Goal: Task Accomplishment & Management: Complete application form

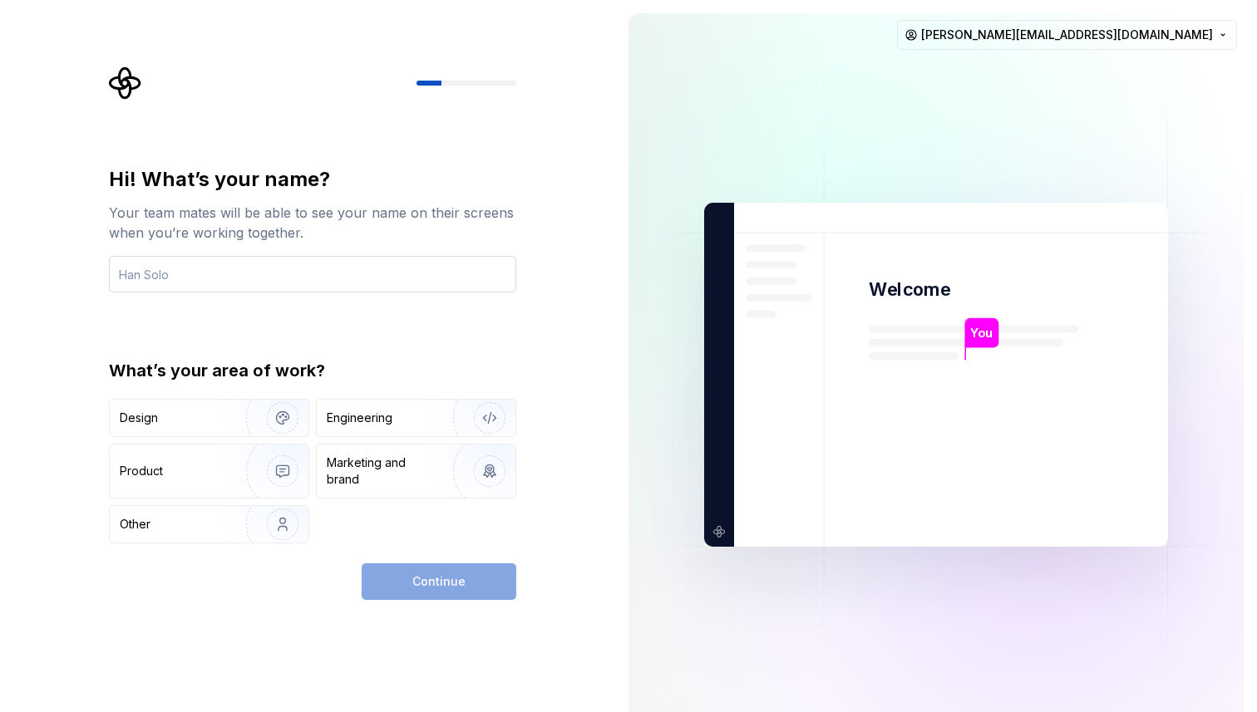
click at [224, 278] on input "text" at bounding box center [312, 274] width 407 height 37
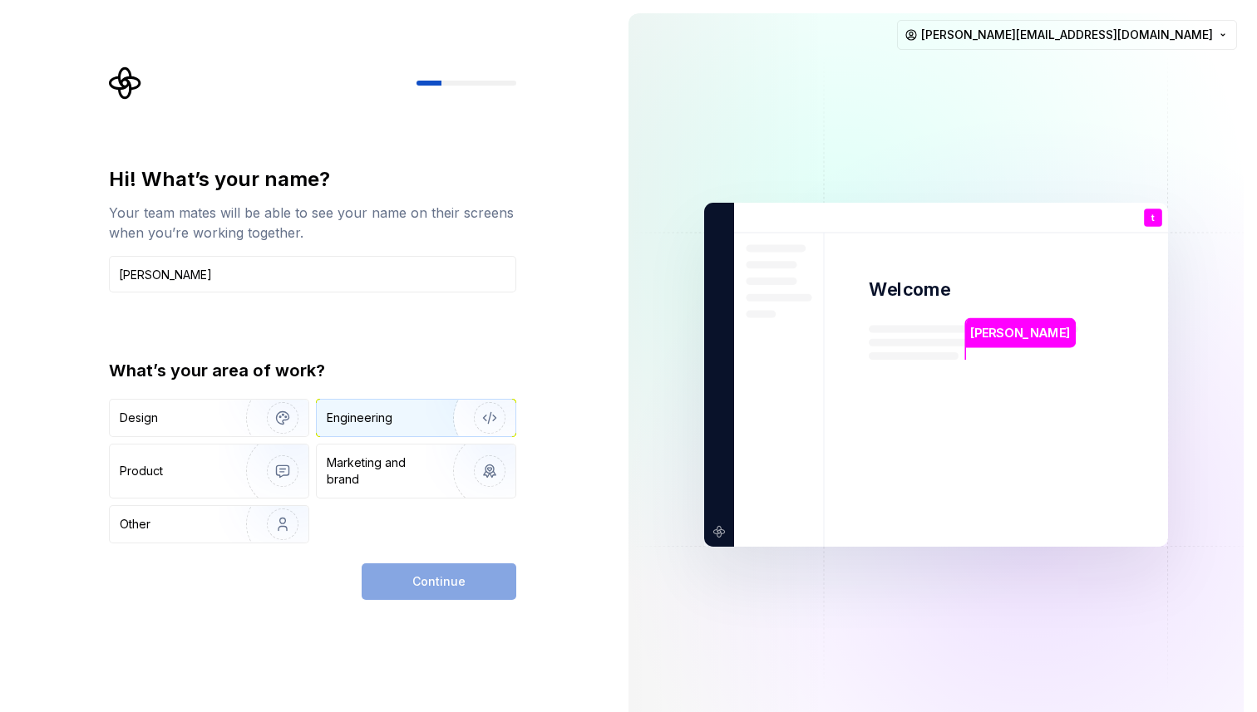
type input "[PERSON_NAME]"
click at [380, 403] on div "Engineering" at bounding box center [416, 418] width 199 height 37
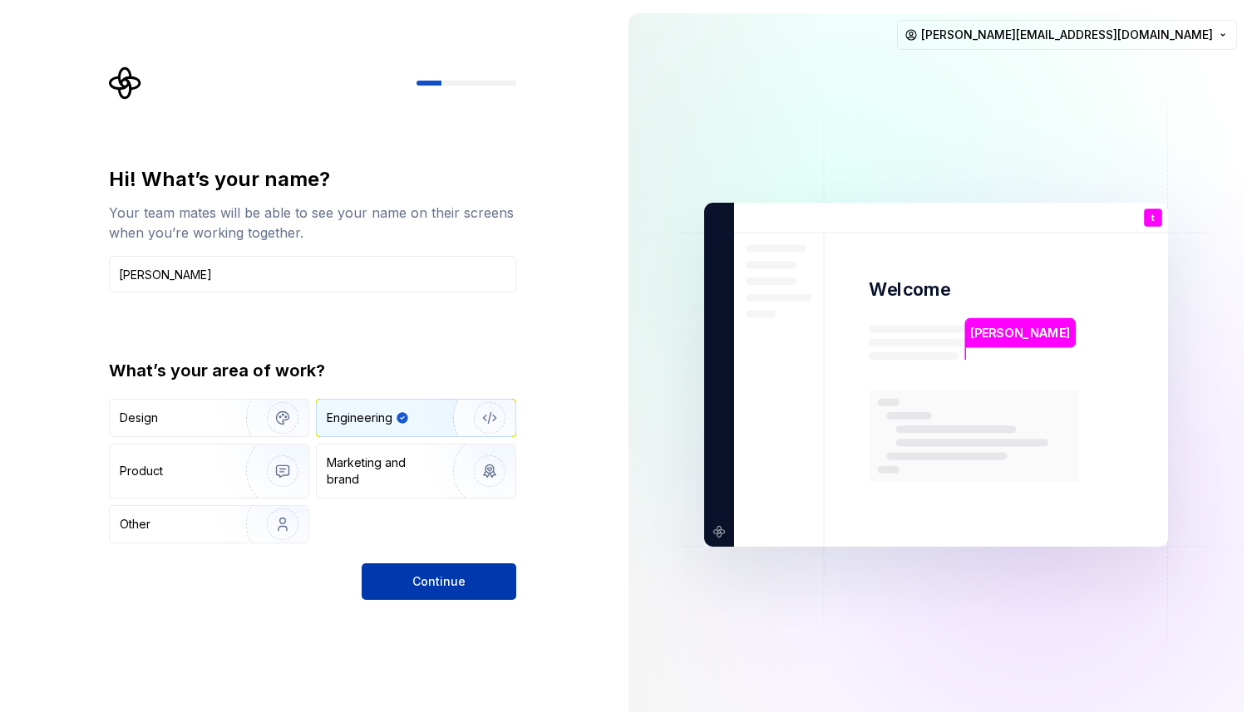
click at [454, 573] on button "Continue" at bounding box center [439, 582] width 155 height 37
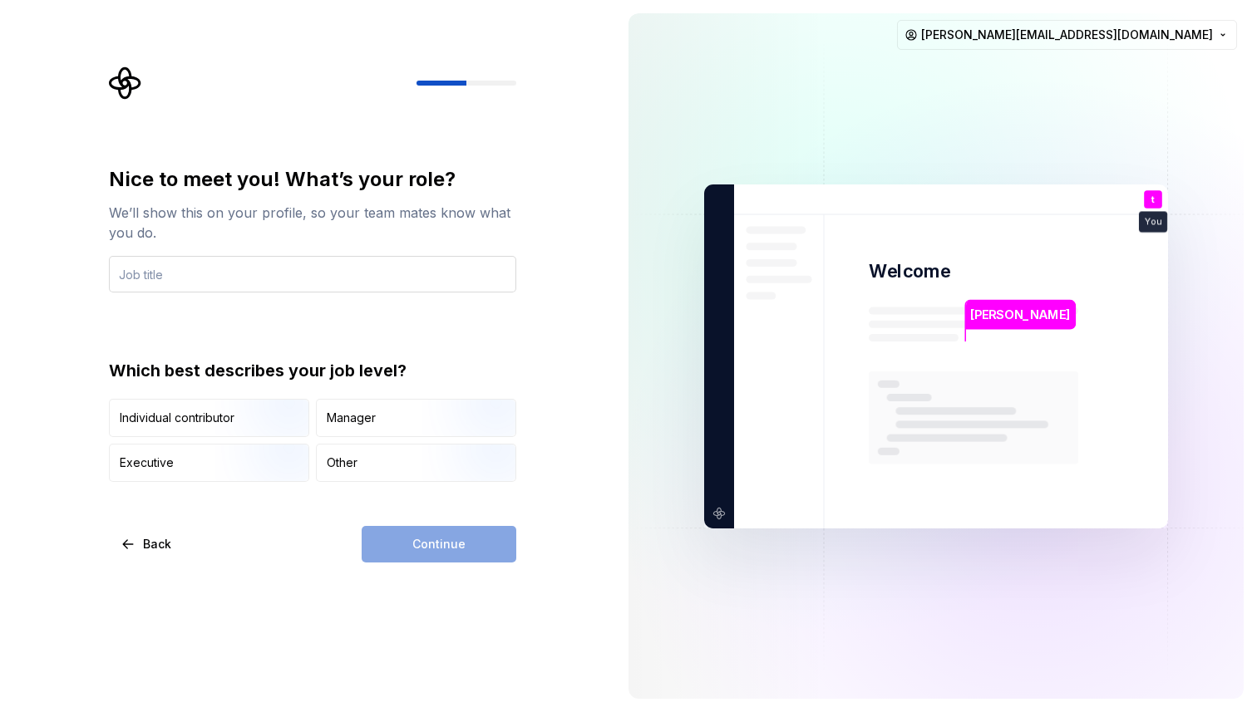
click at [188, 270] on input "text" at bounding box center [312, 274] width 407 height 37
click at [319, 264] on input "text" at bounding box center [312, 274] width 407 height 37
type input "Engineer"
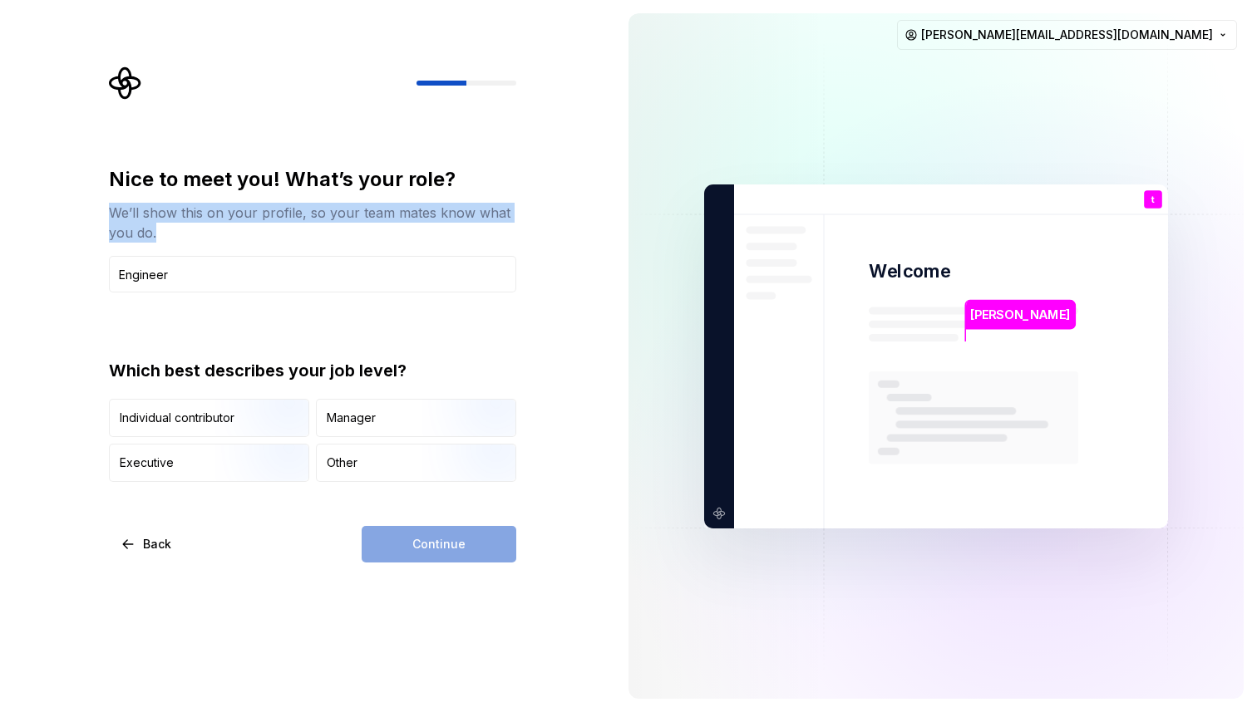
drag, startPoint x: 185, startPoint y: 230, endPoint x: 83, endPoint y: 214, distance: 102.8
click at [83, 214] on div "Nice to meet you! What’s your role? We’ll show this on your profile, so your te…" at bounding box center [307, 356] width 615 height 712
click at [384, 227] on div "We’ll show this on your profile, so your team mates know what you do." at bounding box center [312, 223] width 407 height 40
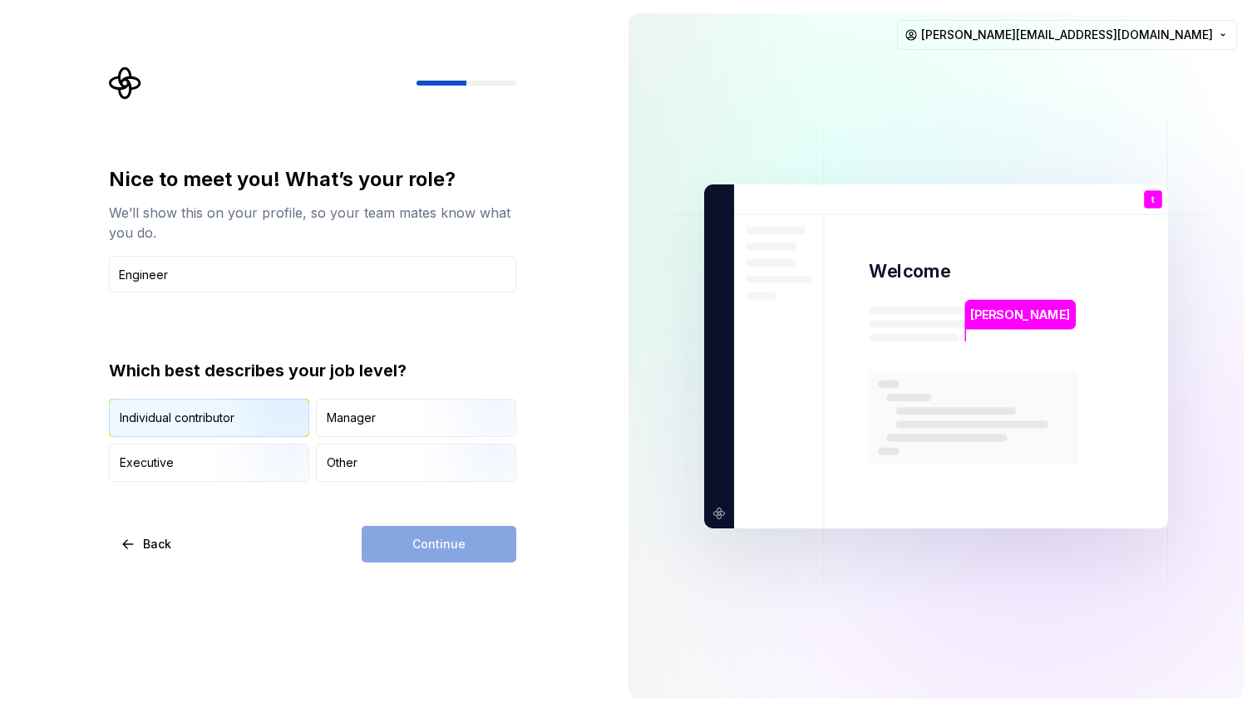
click at [262, 430] on img "button" at bounding box center [268, 438] width 106 height 111
click at [506, 532] on button "Continue" at bounding box center [439, 544] width 155 height 37
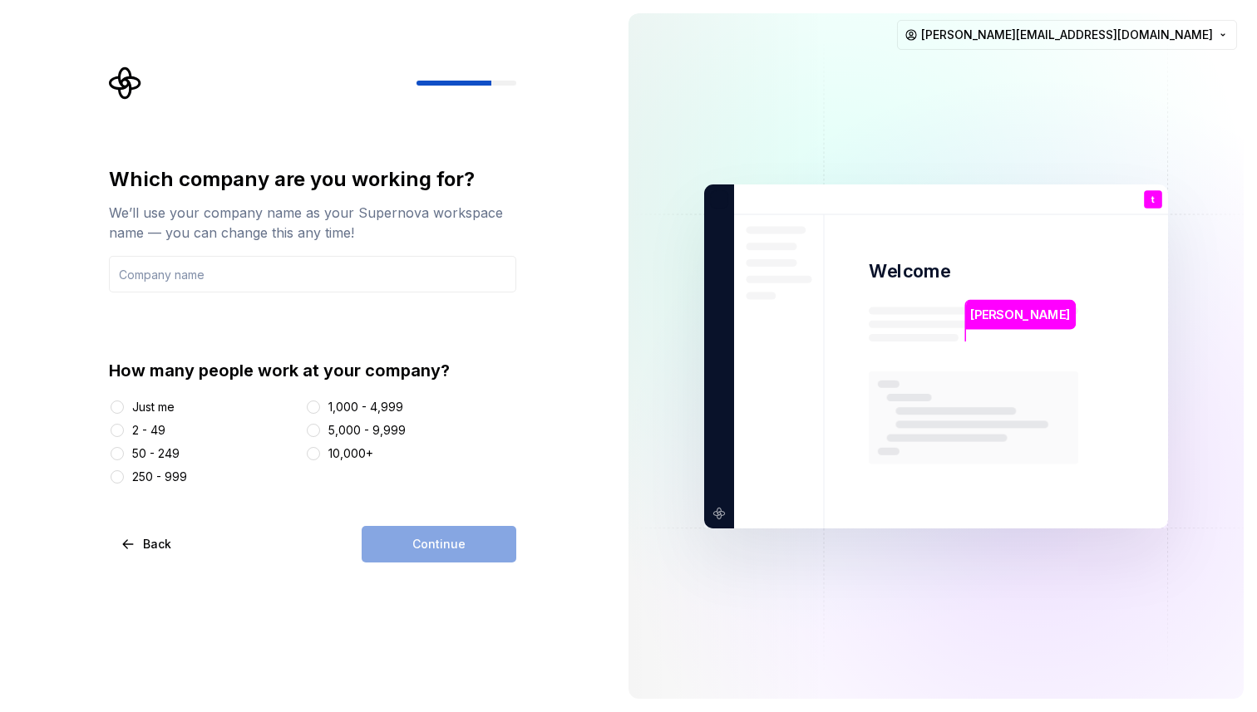
click at [138, 410] on div "Just me" at bounding box center [153, 407] width 42 height 17
click at [124, 410] on button "Just me" at bounding box center [117, 407] width 13 height 13
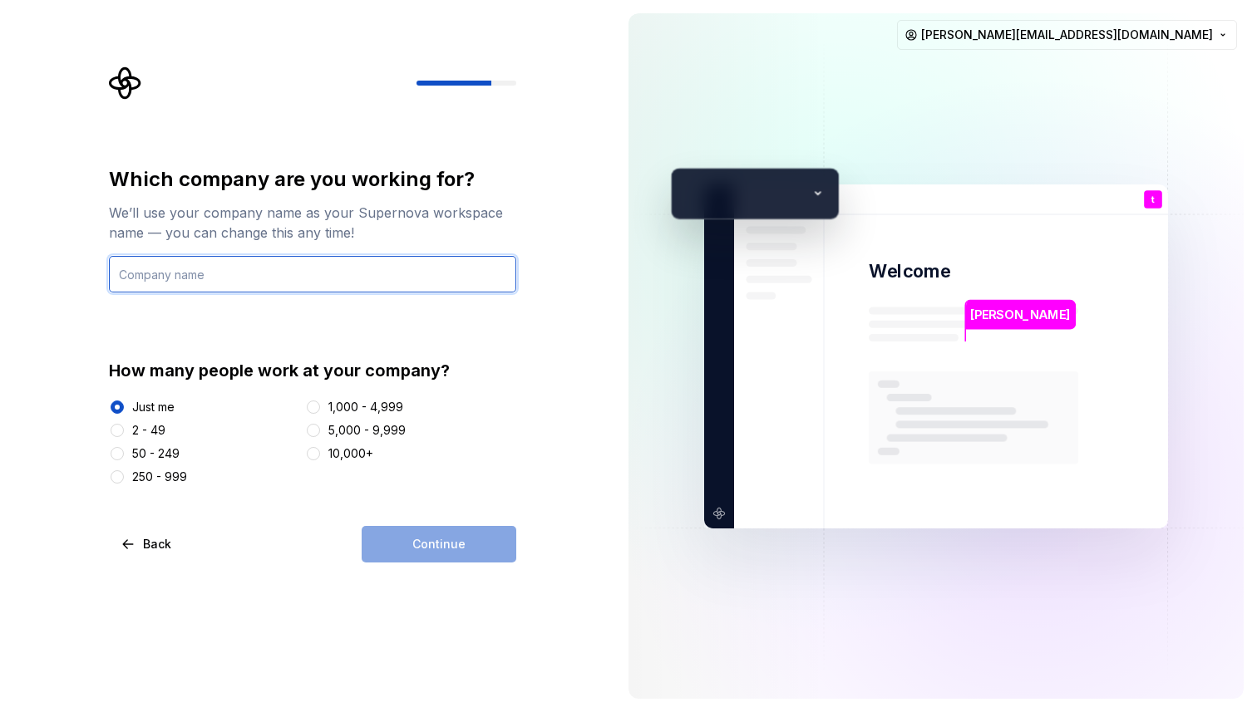
click at [223, 283] on input "text" at bounding box center [312, 274] width 407 height 37
type input "S"
type input "searoutes"
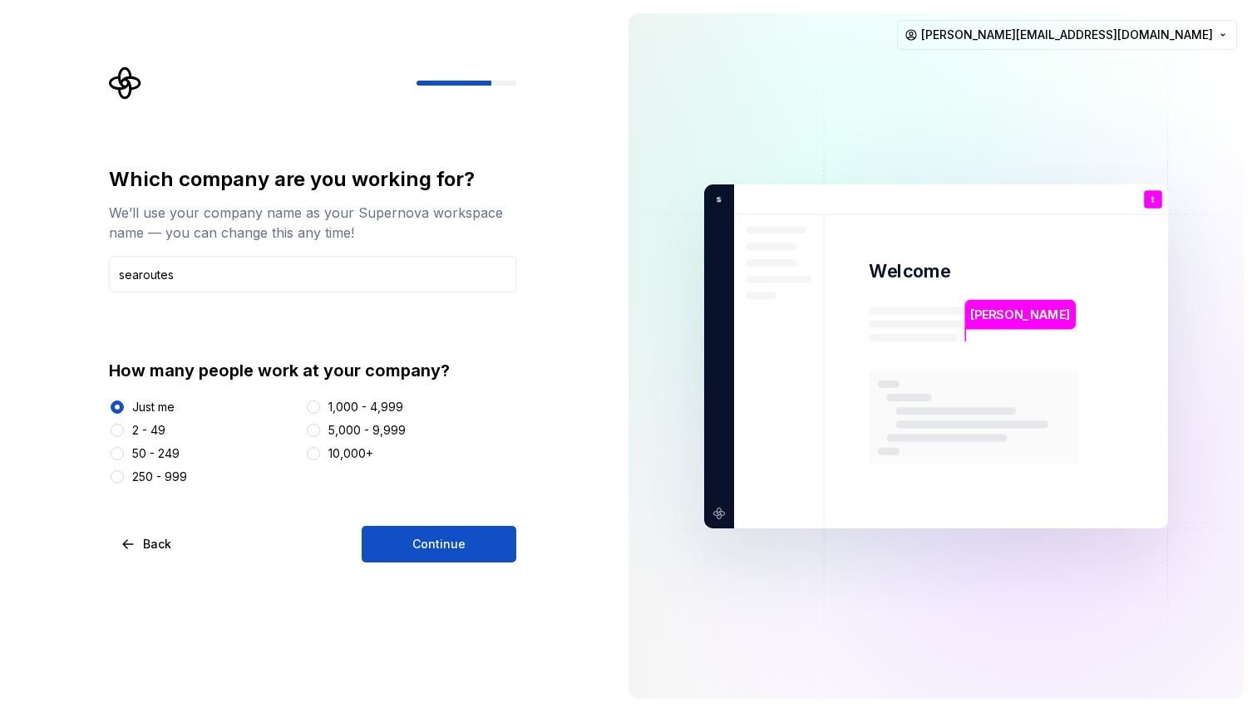
click at [150, 436] on div "2 - 49" at bounding box center [148, 430] width 33 height 17
click at [124, 436] on button "2 - 49" at bounding box center [117, 430] width 13 height 13
click at [482, 536] on button "Continue" at bounding box center [439, 544] width 155 height 37
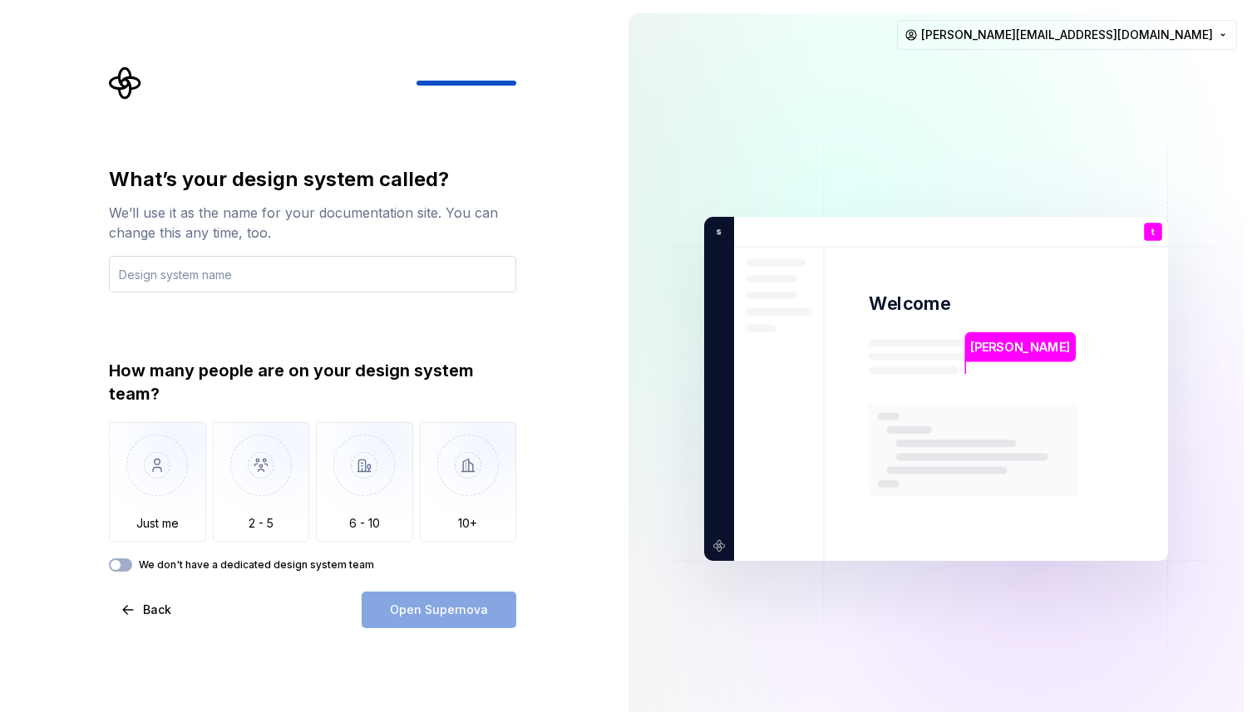
click at [184, 268] on input "text" at bounding box center [312, 274] width 407 height 37
click at [341, 277] on input "text" at bounding box center [312, 274] width 407 height 37
click at [233, 316] on div "What’s your design system called? We’ll use it as the name for your documentati…" at bounding box center [312, 369] width 407 height 406
click at [137, 274] on input "Seearoutes DS" at bounding box center [312, 274] width 407 height 37
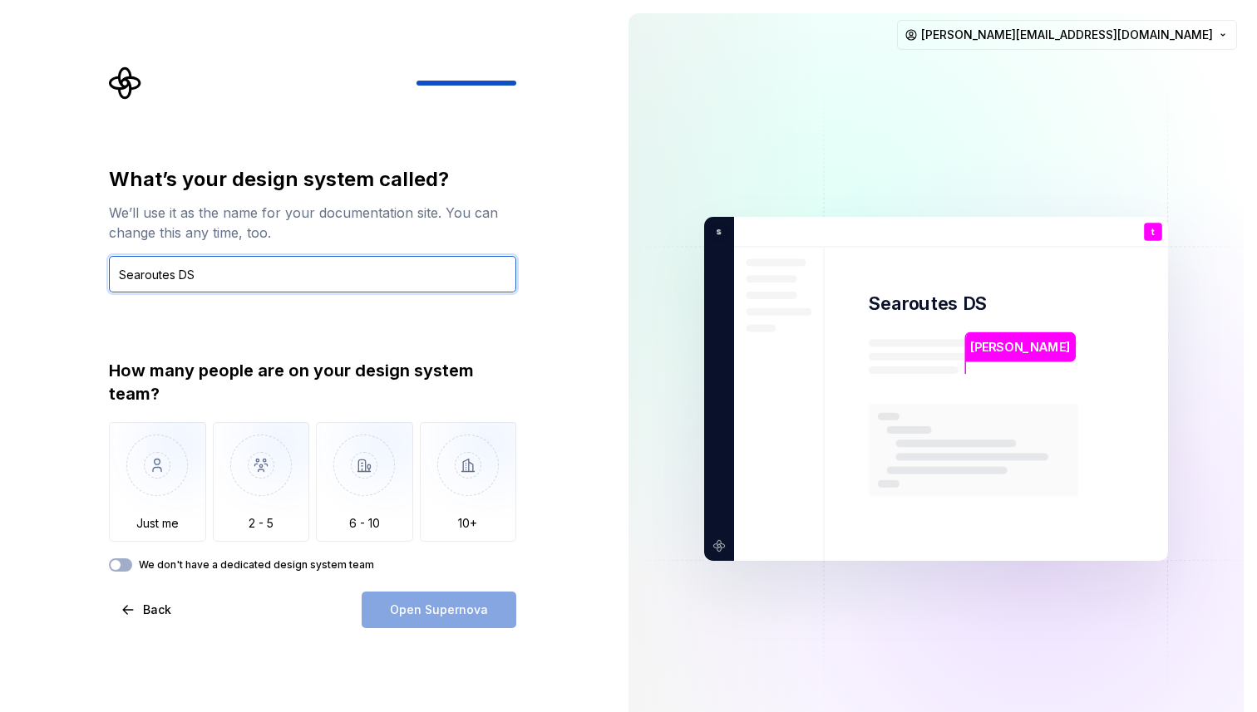
type input "Searoutes DS"
click at [273, 316] on div "What’s your design system called? We’ll use it as the name for your documentati…" at bounding box center [312, 369] width 407 height 406
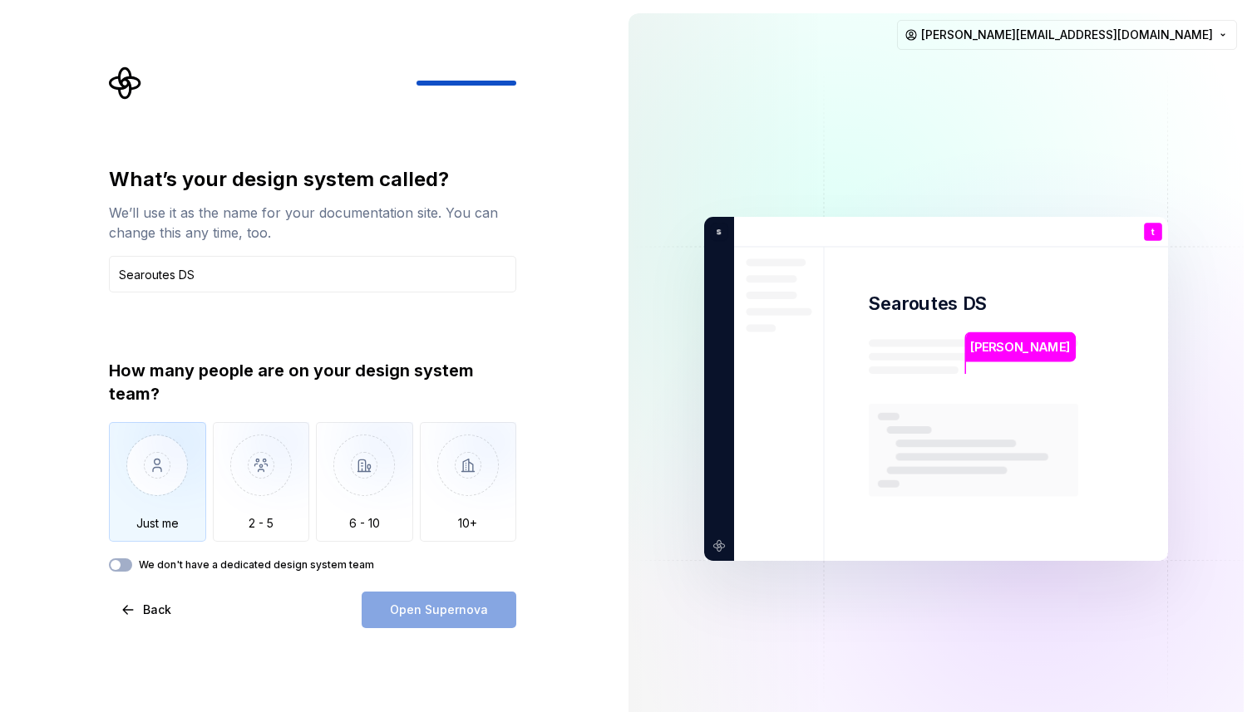
click at [146, 472] on img "button" at bounding box center [157, 477] width 97 height 111
click at [124, 565] on button "We don't have a dedicated design system team" at bounding box center [120, 565] width 23 height 13
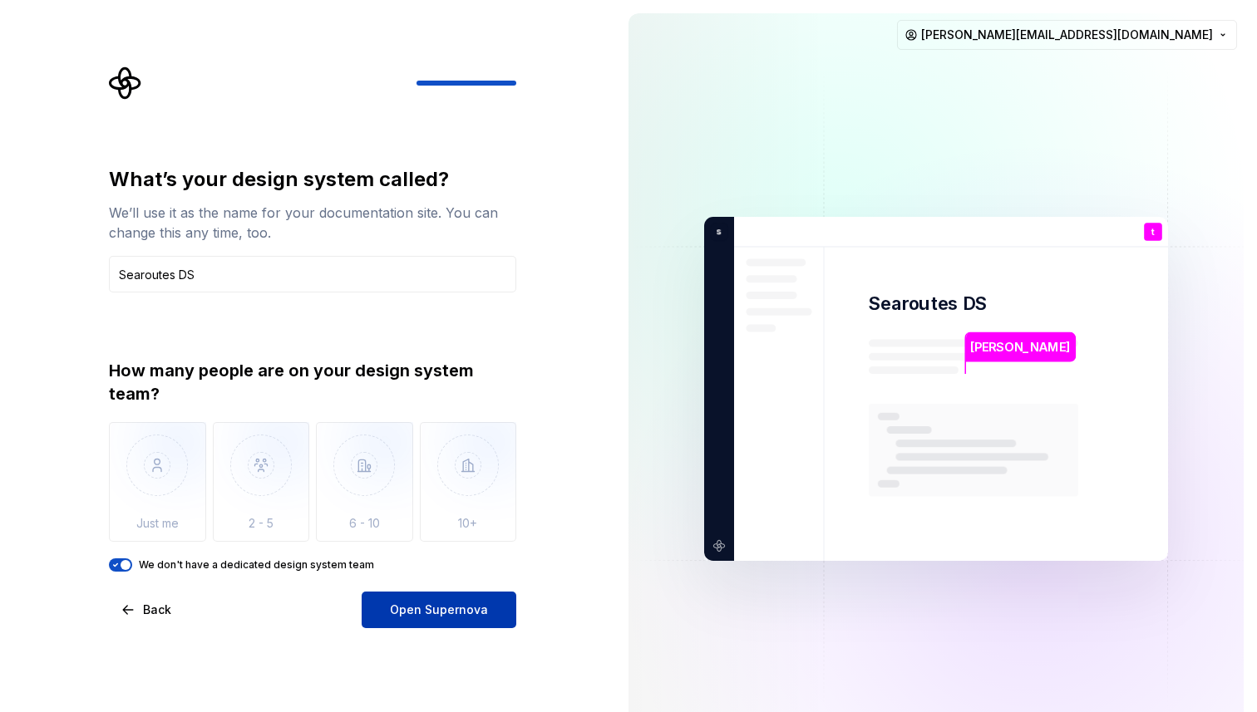
click at [443, 608] on span "Open Supernova" at bounding box center [439, 610] width 98 height 17
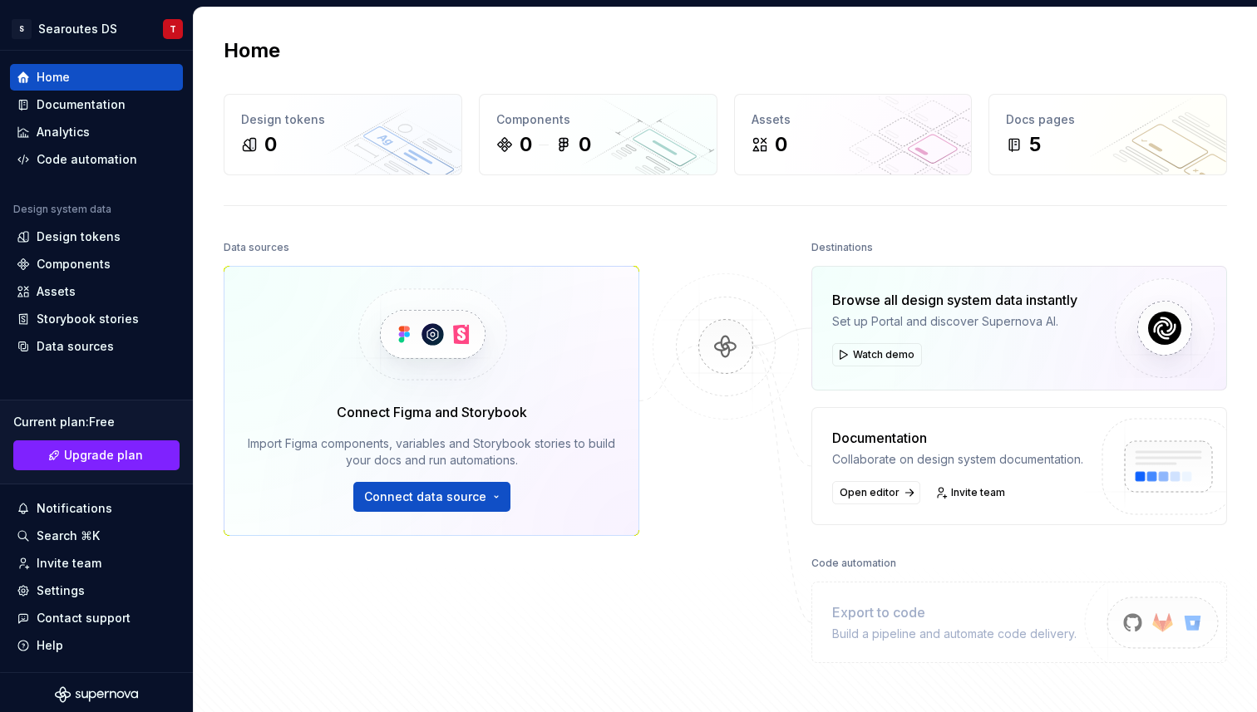
scroll to position [190, 0]
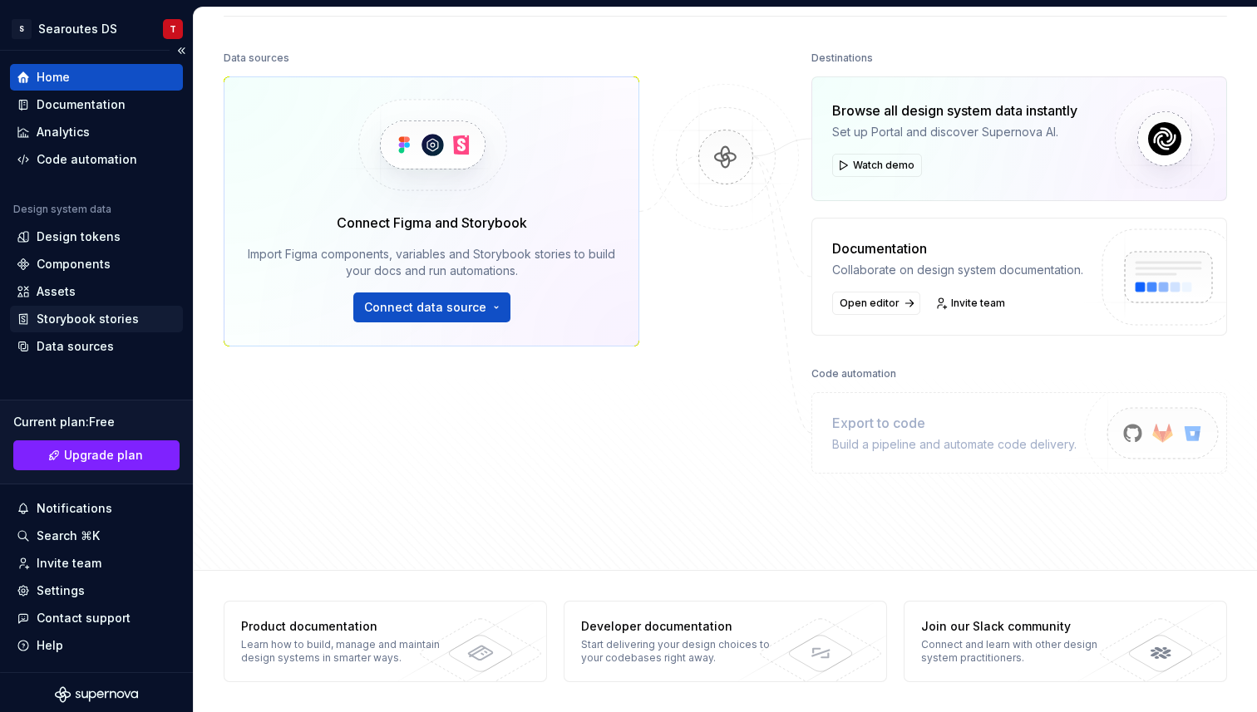
click at [74, 311] on div "Storybook stories" at bounding box center [88, 319] width 102 height 17
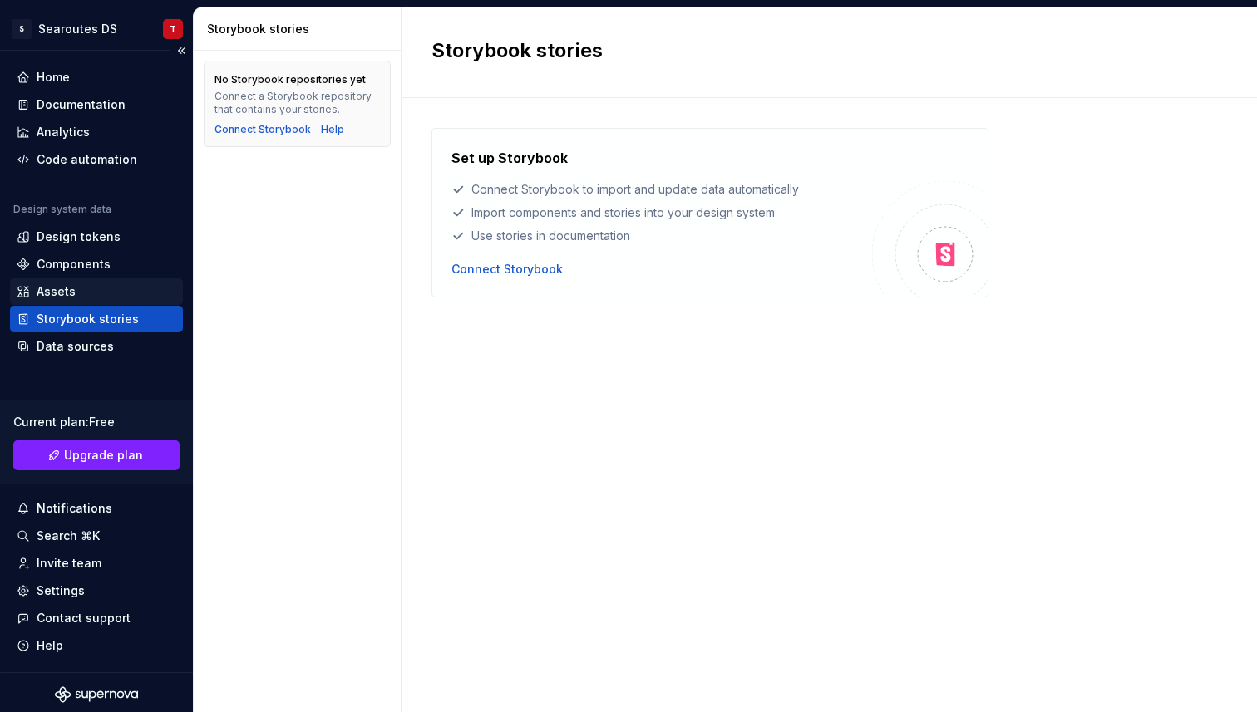
click at [59, 280] on div "Assets" at bounding box center [96, 291] width 173 height 27
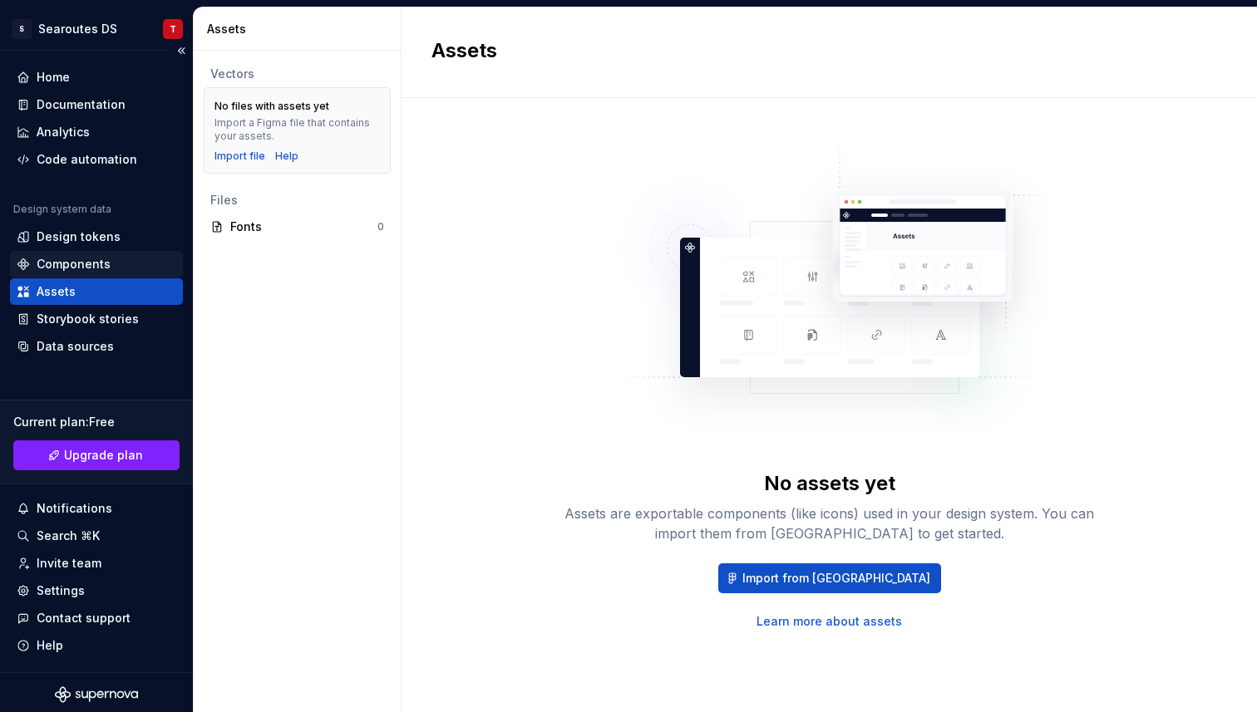
click at [101, 263] on div "Components" at bounding box center [74, 264] width 74 height 17
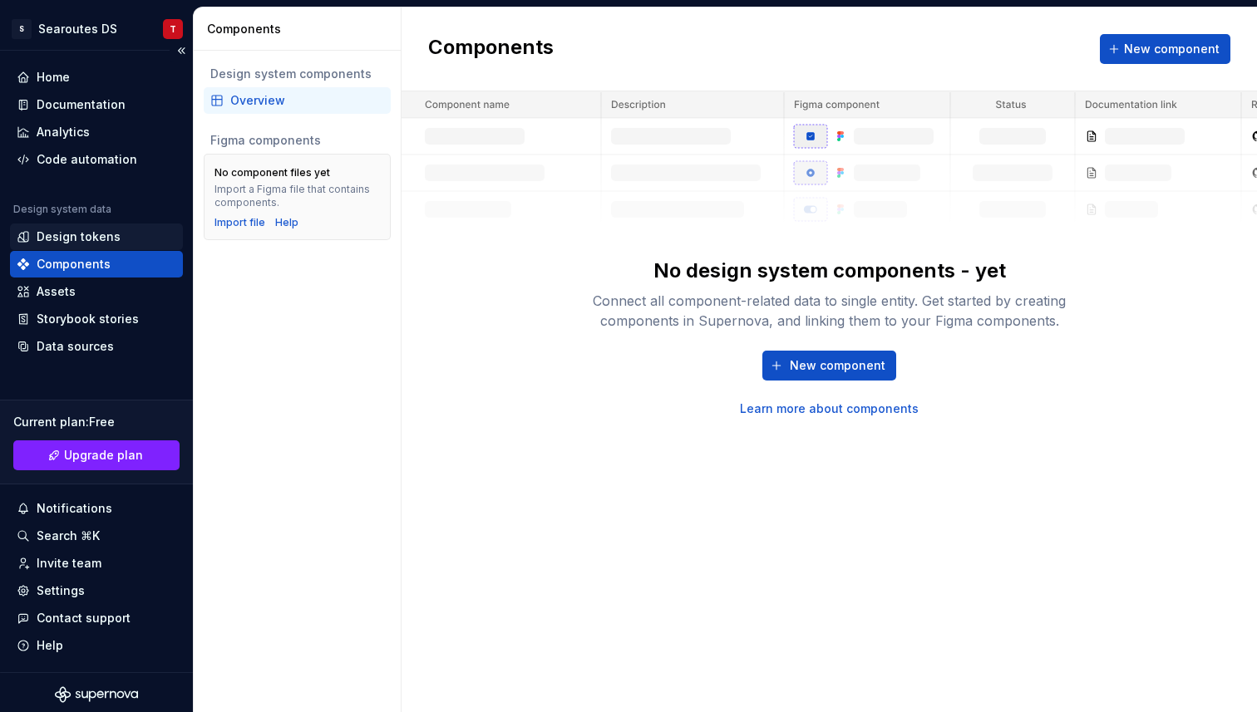
click at [82, 240] on div "Design tokens" at bounding box center [79, 237] width 84 height 17
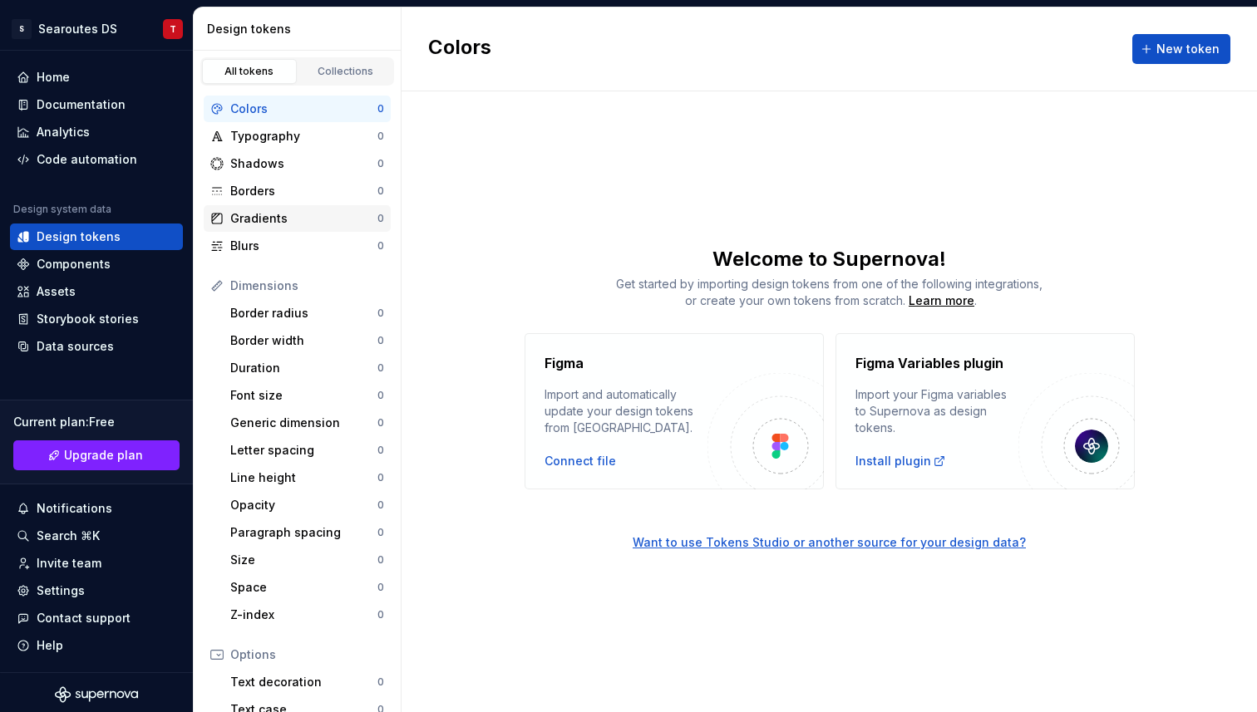
click at [286, 227] on div "Gradients 0" at bounding box center [297, 218] width 187 height 27
click at [283, 180] on div "Borders 0" at bounding box center [297, 191] width 187 height 27
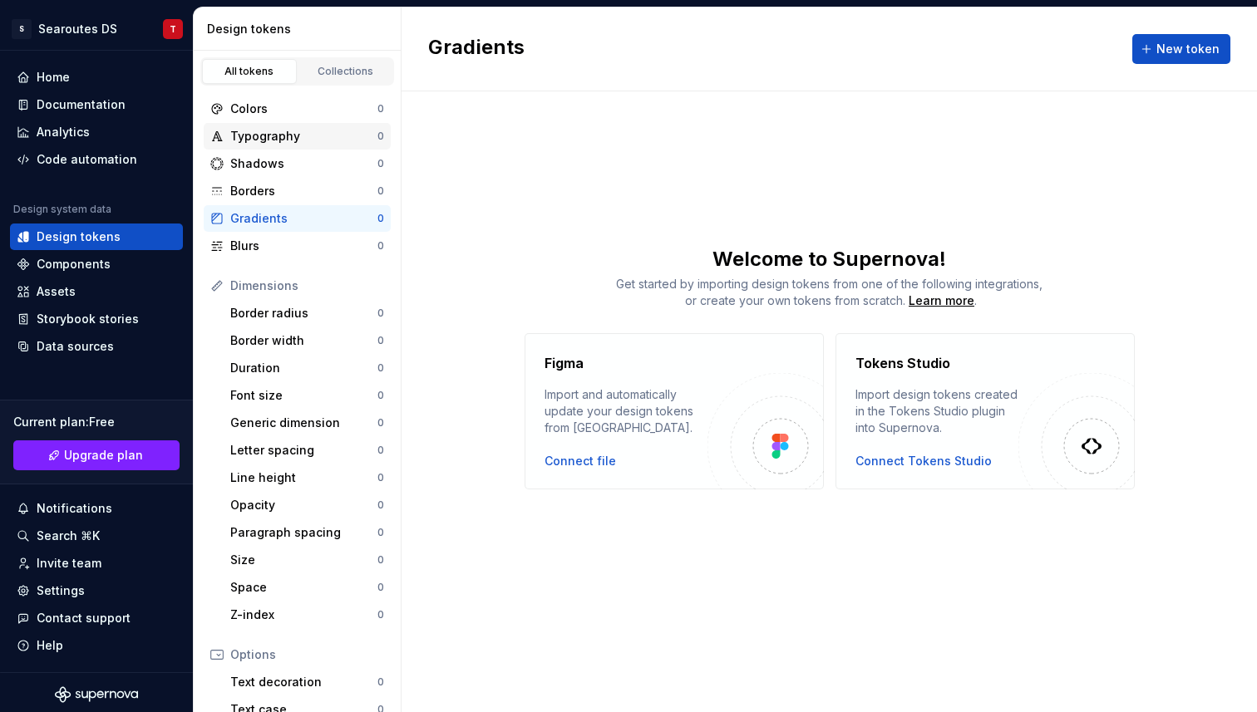
click at [302, 149] on div "Typography 0" at bounding box center [297, 136] width 187 height 27
click at [922, 395] on div "Import design tokens created in the Tokens Studio plugin into Supernova." at bounding box center [936, 412] width 163 height 50
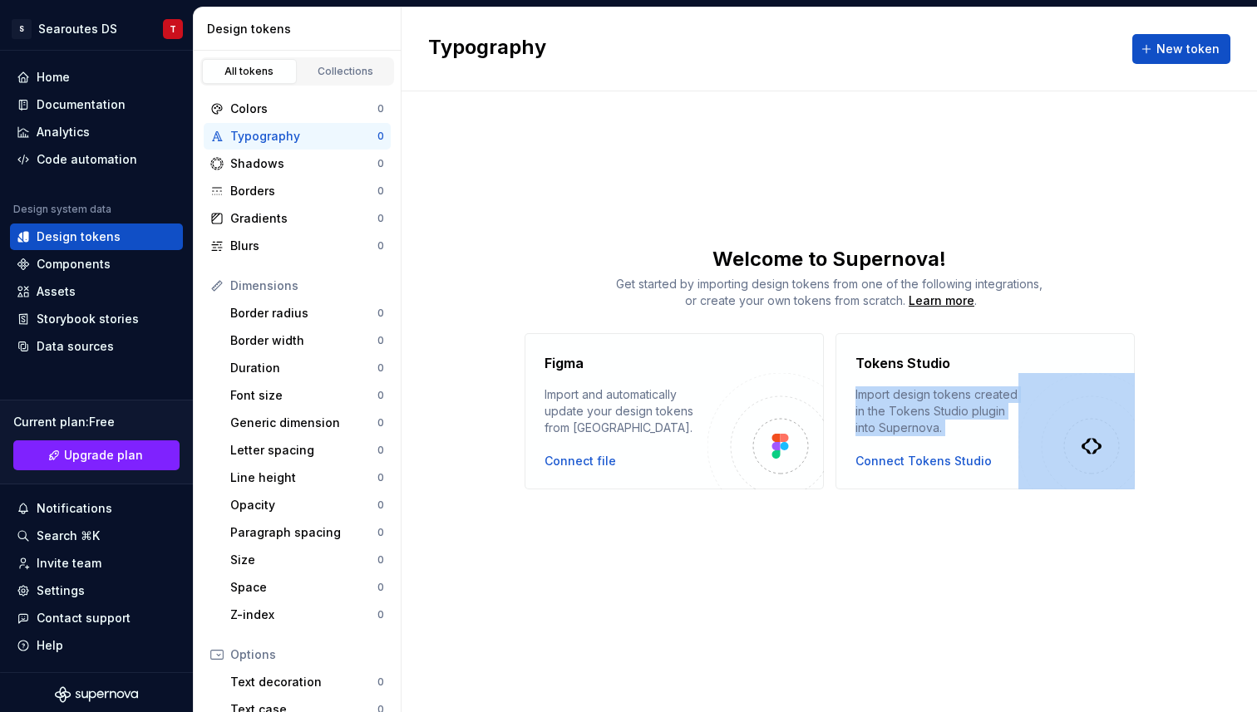
click at [922, 395] on div "Import design tokens created in the Tokens Studio plugin into Supernova." at bounding box center [936, 412] width 163 height 50
click at [902, 412] on div "Import design tokens created in the Tokens Studio plugin into Supernova." at bounding box center [936, 412] width 163 height 50
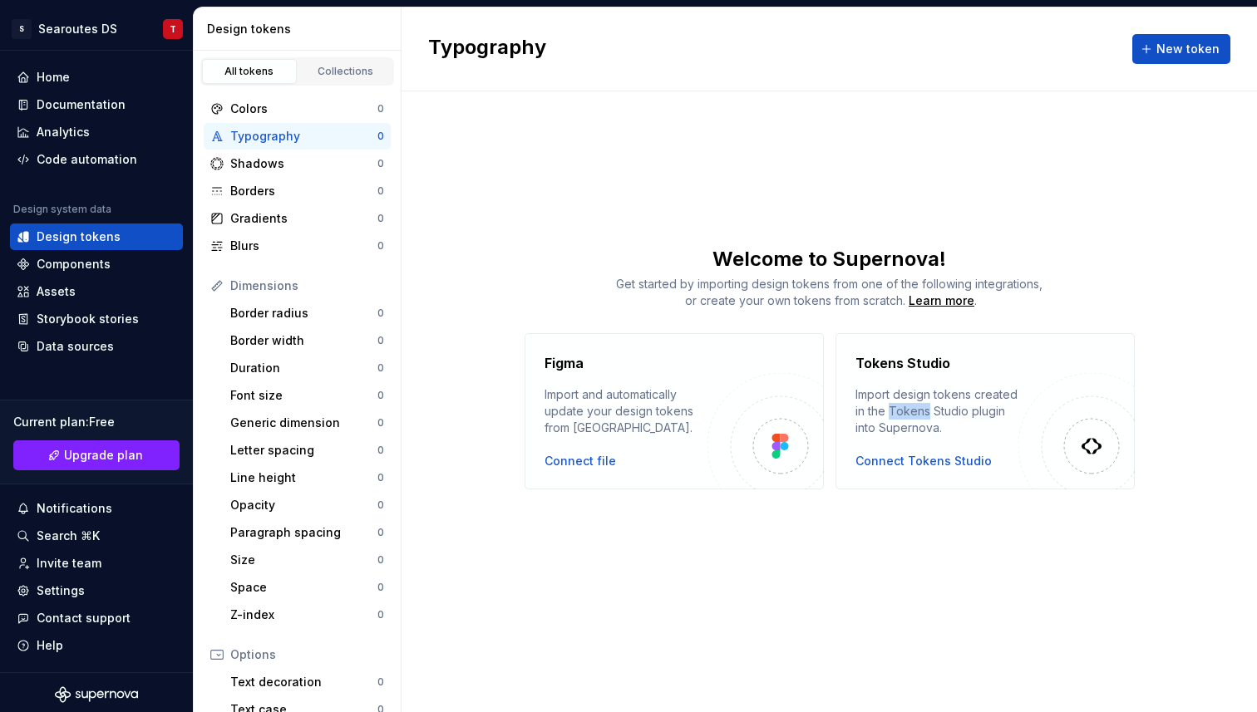
click at [902, 412] on div "Import design tokens created in the Tokens Studio plugin into Supernova." at bounding box center [936, 412] width 163 height 50
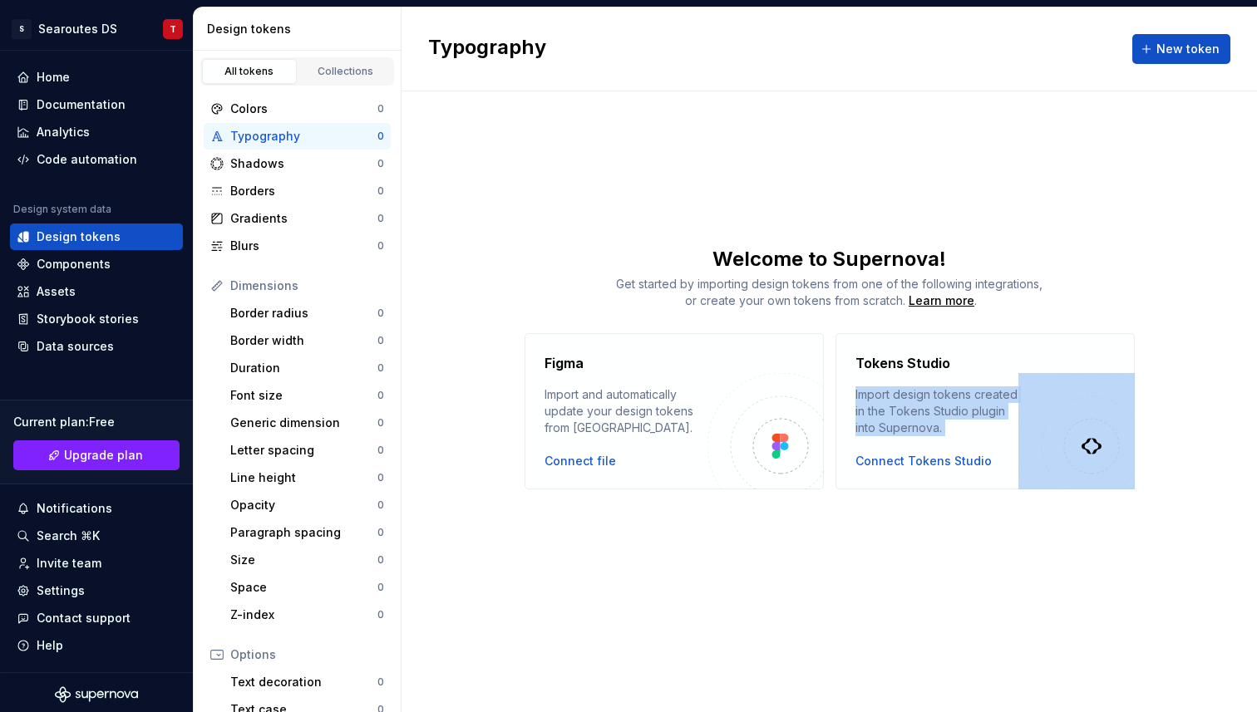
click at [902, 412] on div "Import design tokens created in the Tokens Studio plugin into Supernova." at bounding box center [936, 412] width 163 height 50
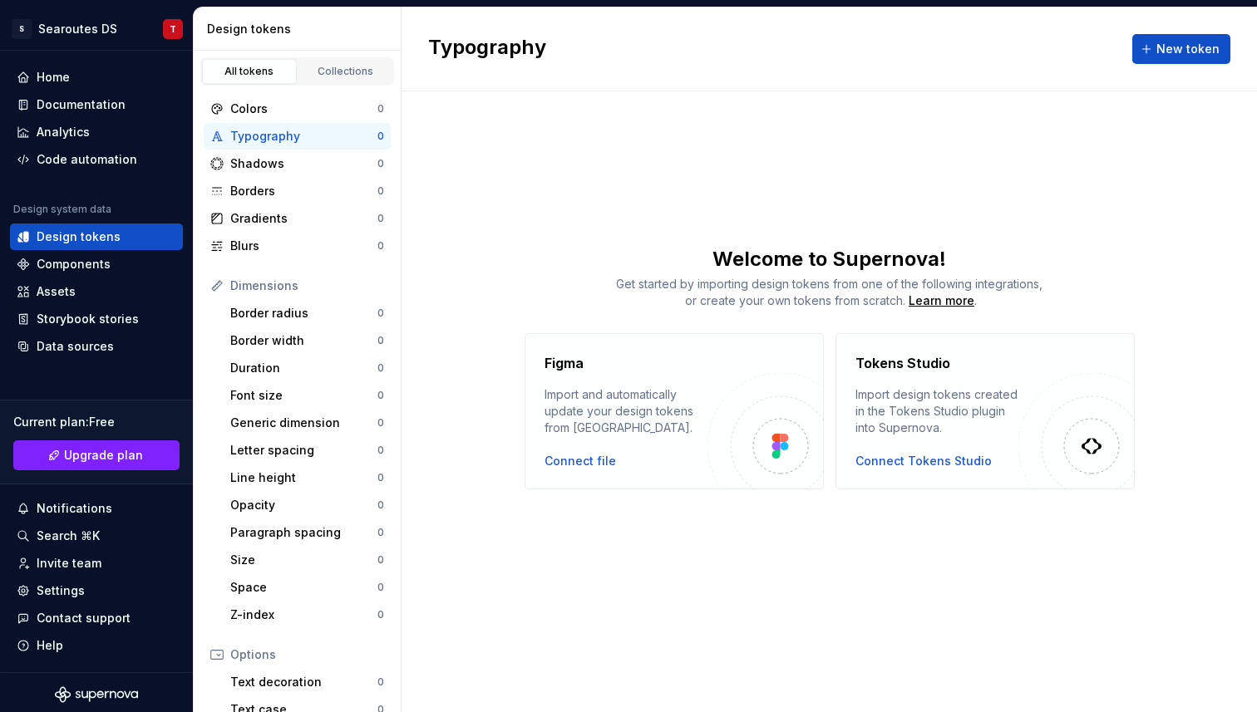
click at [600, 411] on div "Import and automatically update your design tokens from Figma." at bounding box center [625, 412] width 163 height 50
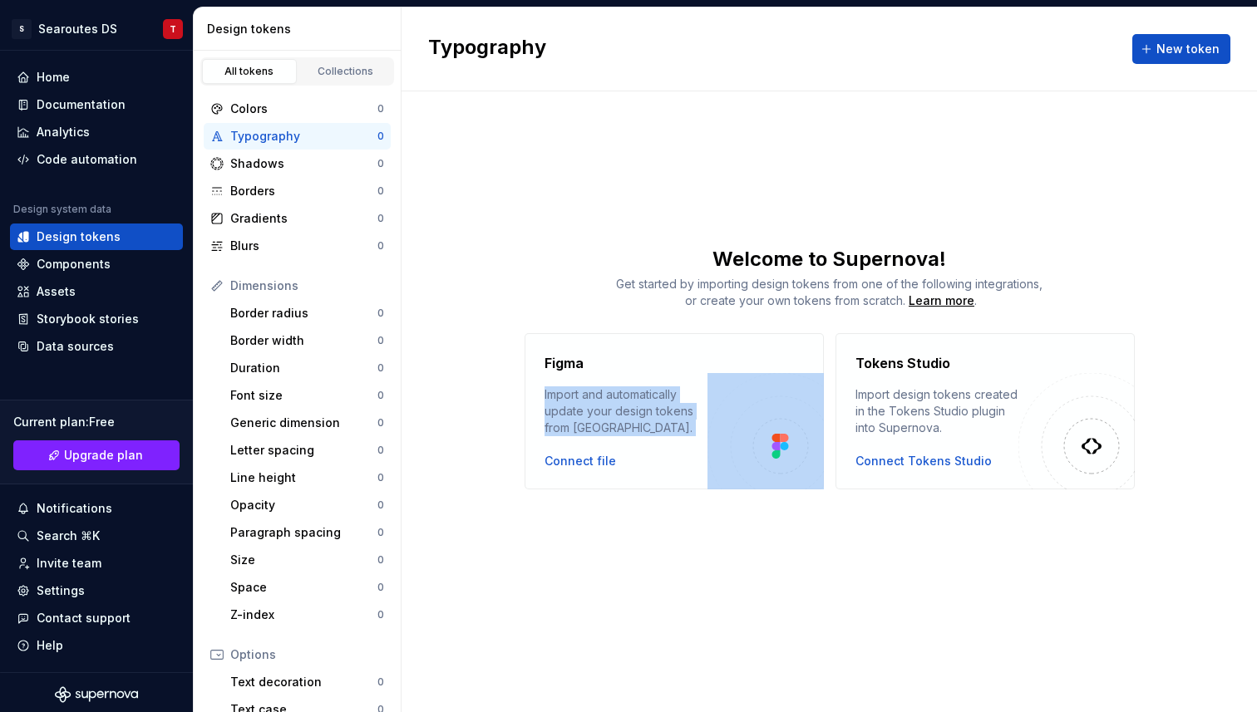
click at [600, 411] on div "Import and automatically update your design tokens from Figma." at bounding box center [625, 412] width 163 height 50
click at [323, 165] on div "Shadows" at bounding box center [303, 163] width 147 height 17
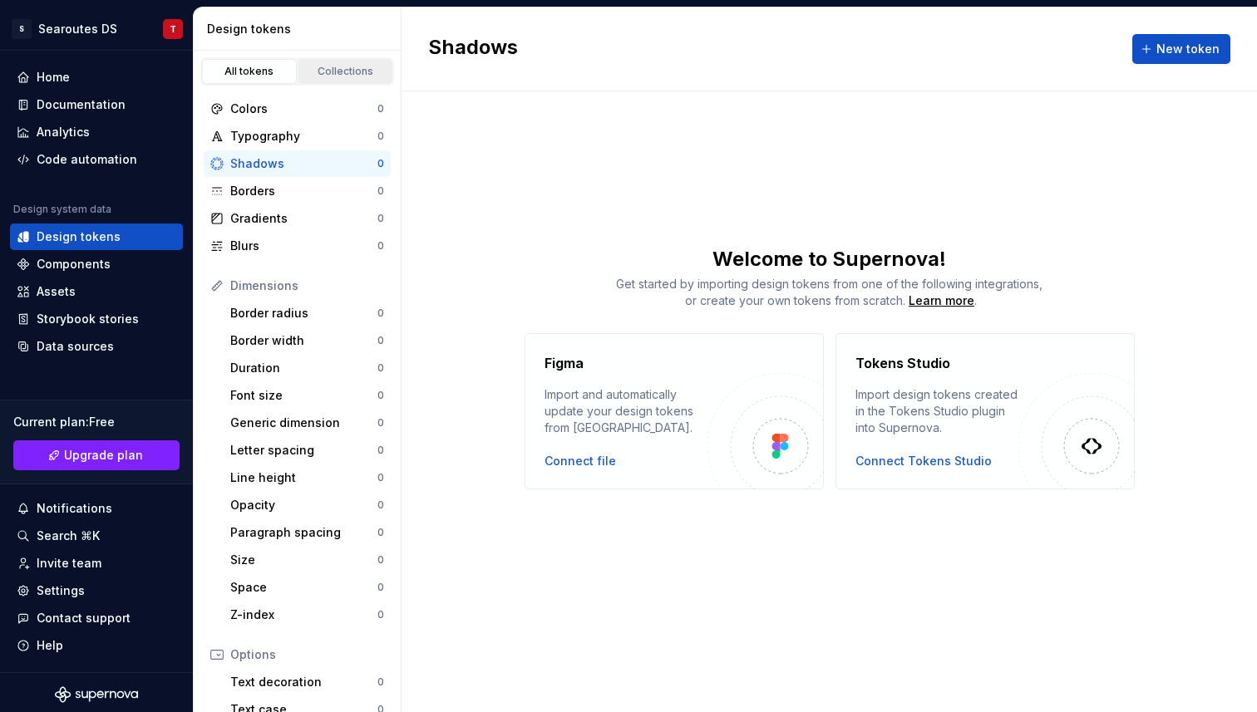
click at [354, 66] on div "Collections" at bounding box center [345, 71] width 83 height 13
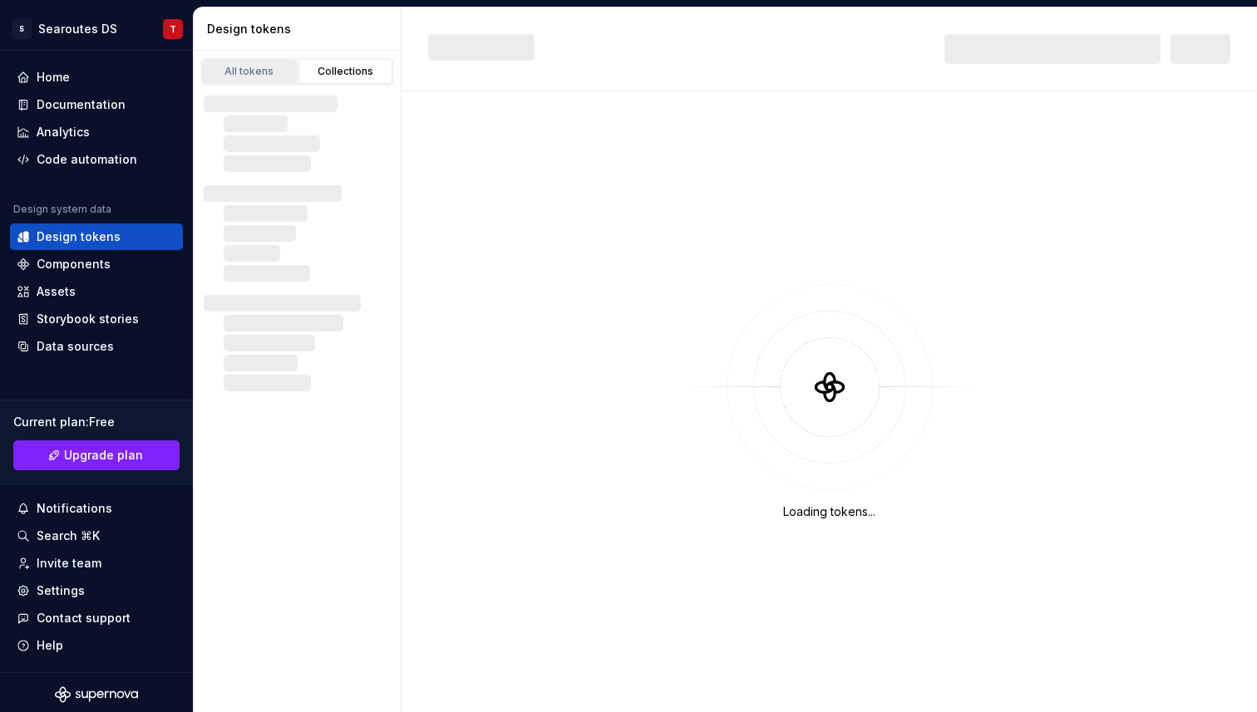
click at [245, 67] on div "All tokens" at bounding box center [249, 71] width 83 height 13
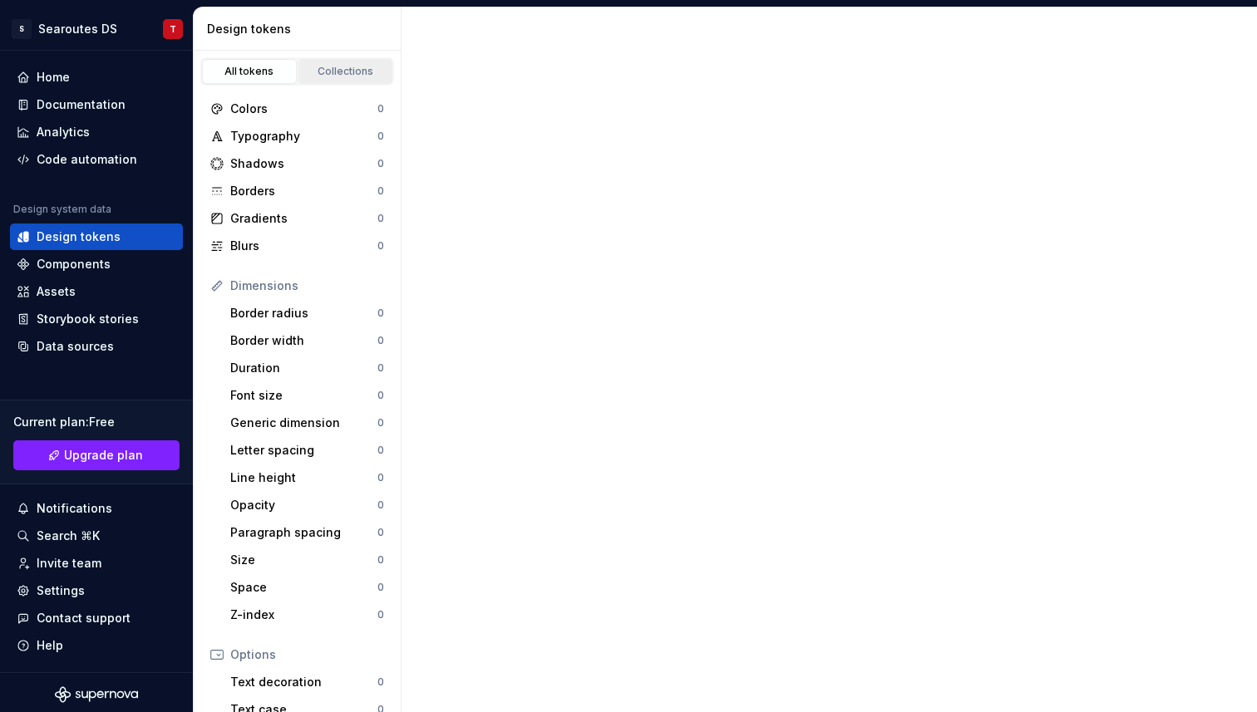
click at [346, 74] on div "Collections" at bounding box center [345, 71] width 83 height 13
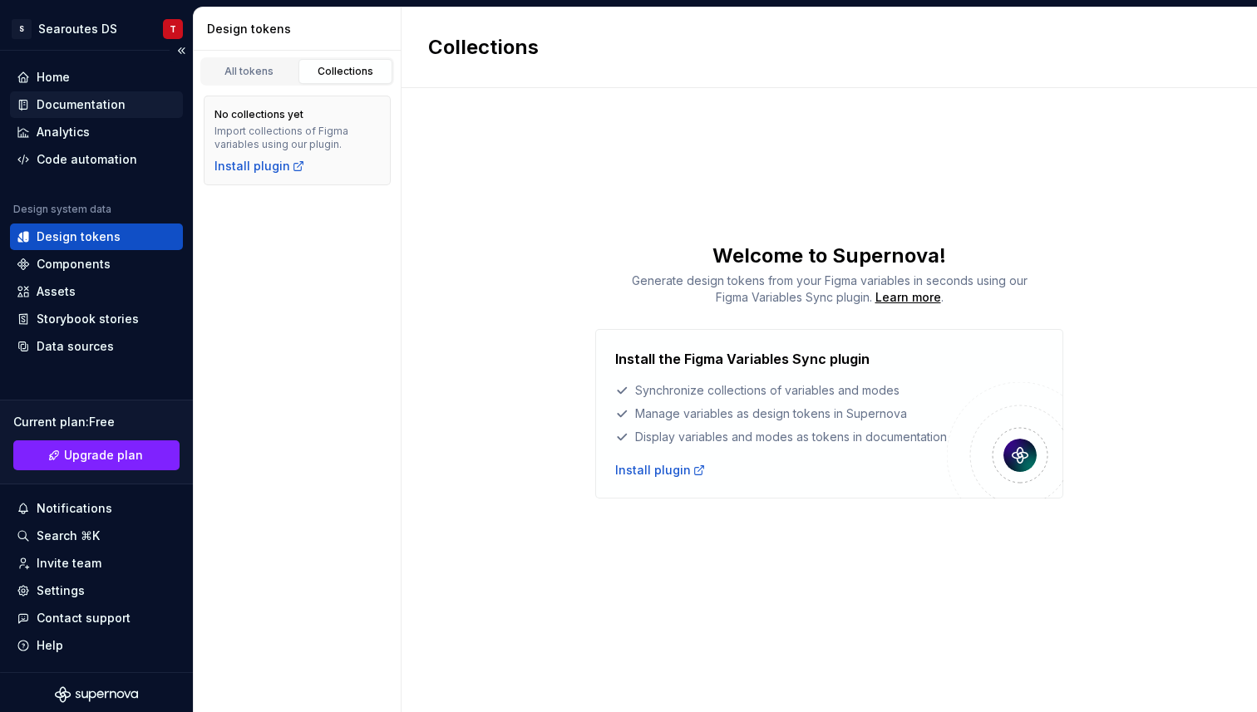
scroll to position [4, 0]
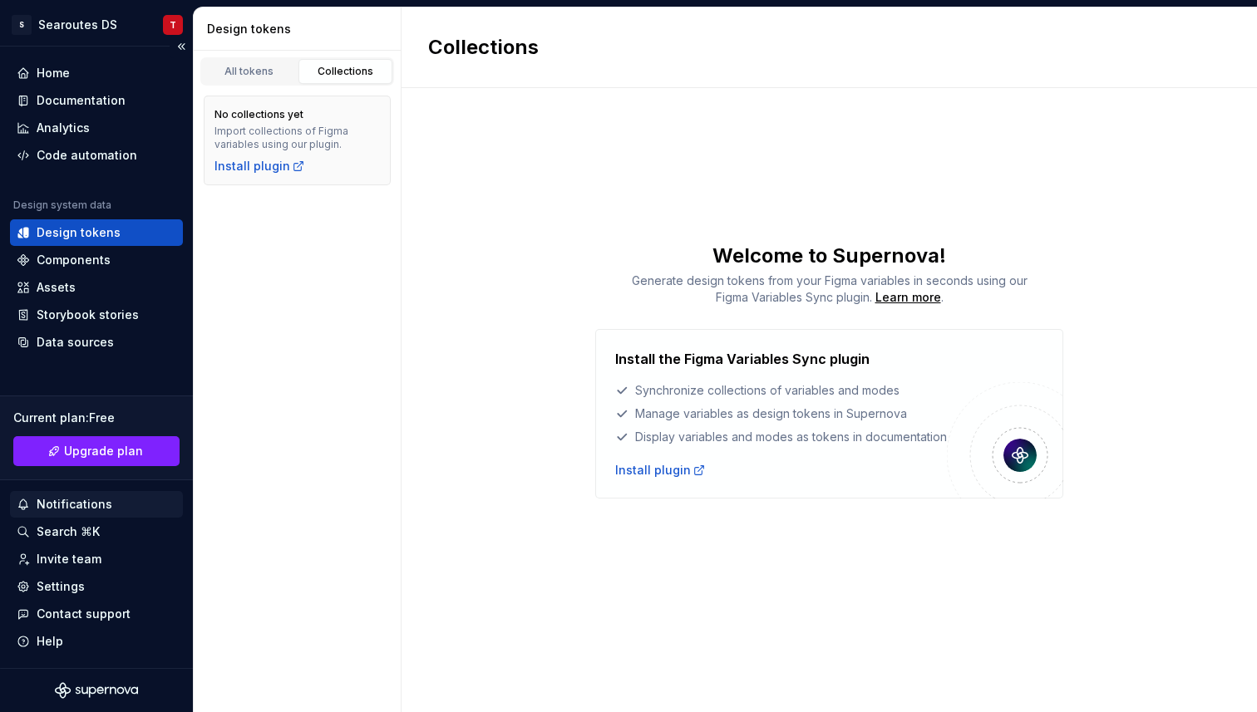
click at [73, 508] on div "Notifications" at bounding box center [75, 504] width 76 height 17
click at [46, 559] on html "S Searoutes DS T Home Documentation Analytics Code automation Design system dat…" at bounding box center [628, 356] width 1257 height 712
click at [76, 593] on div "Settings" at bounding box center [61, 587] width 48 height 17
